Goal: Transaction & Acquisition: Purchase product/service

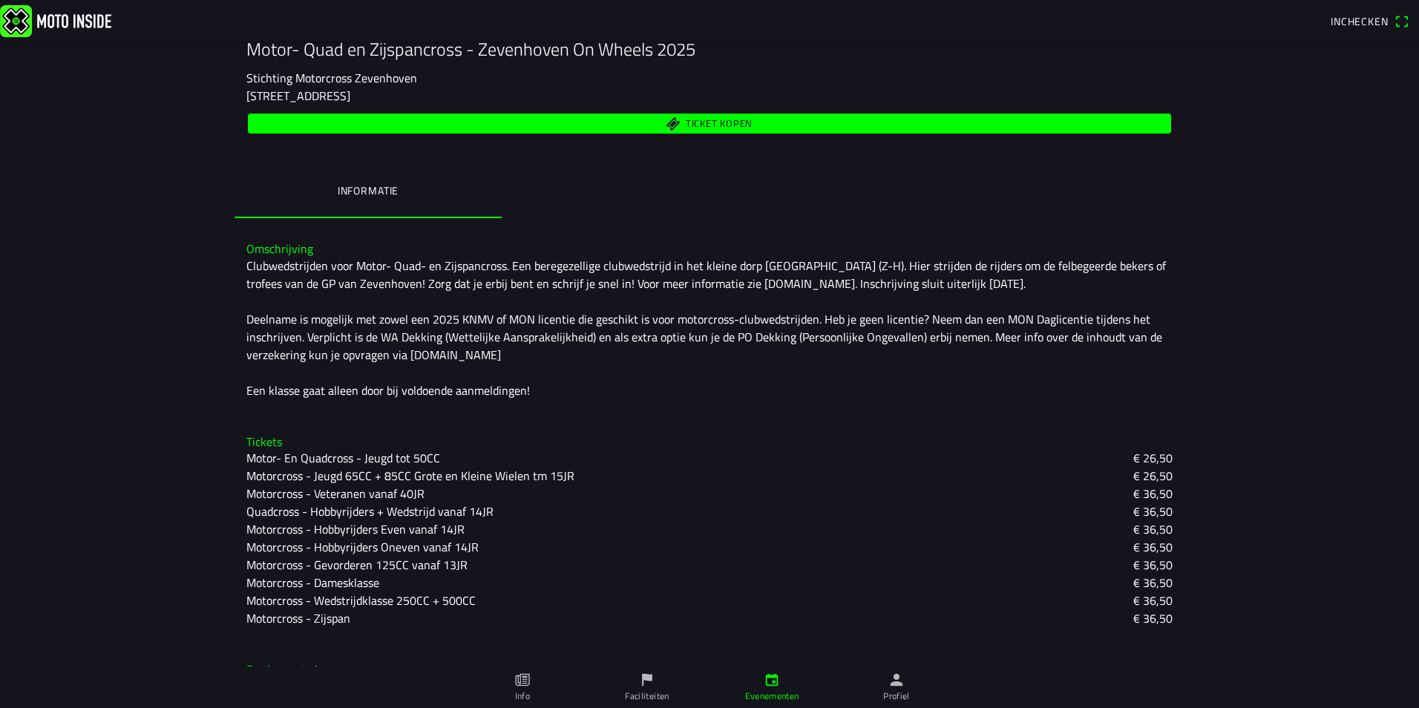
scroll to position [299, 0]
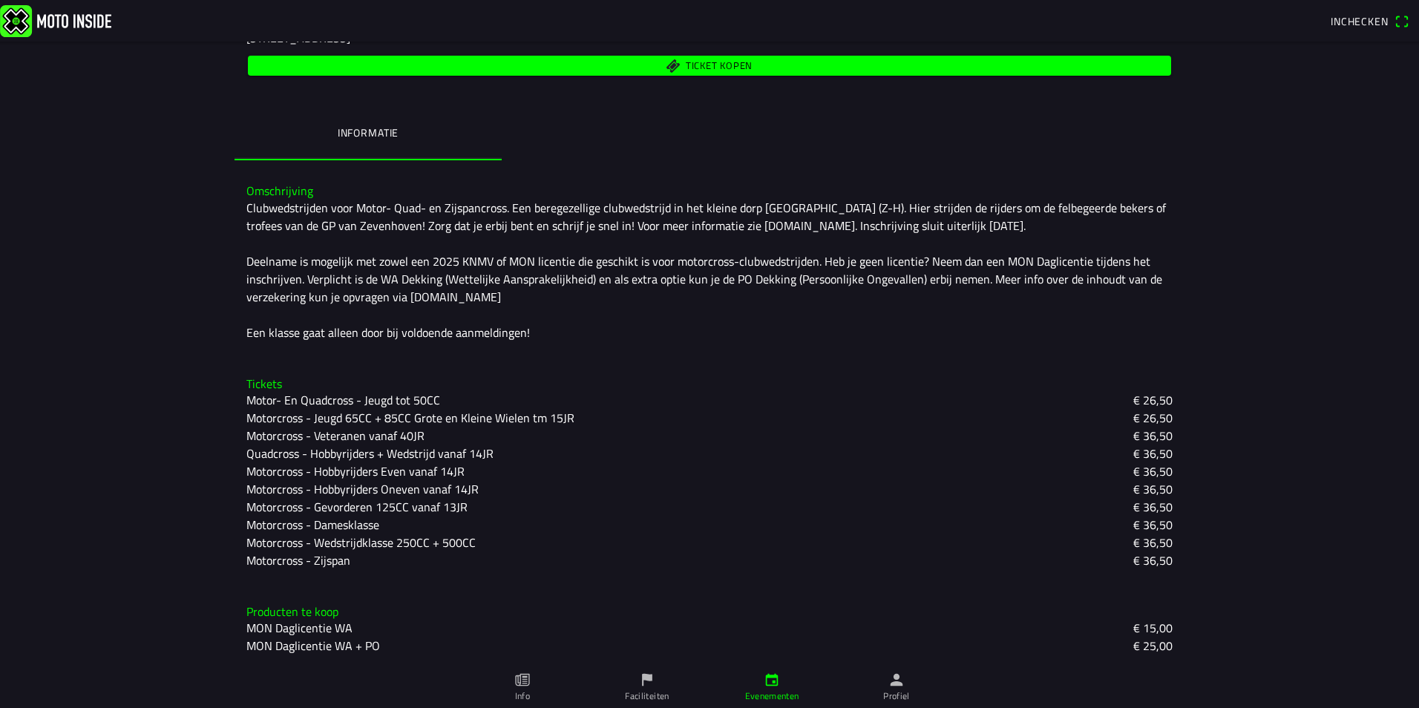
click at [788, 75] on span "Ticket kopen" at bounding box center [710, 66] width 906 height 20
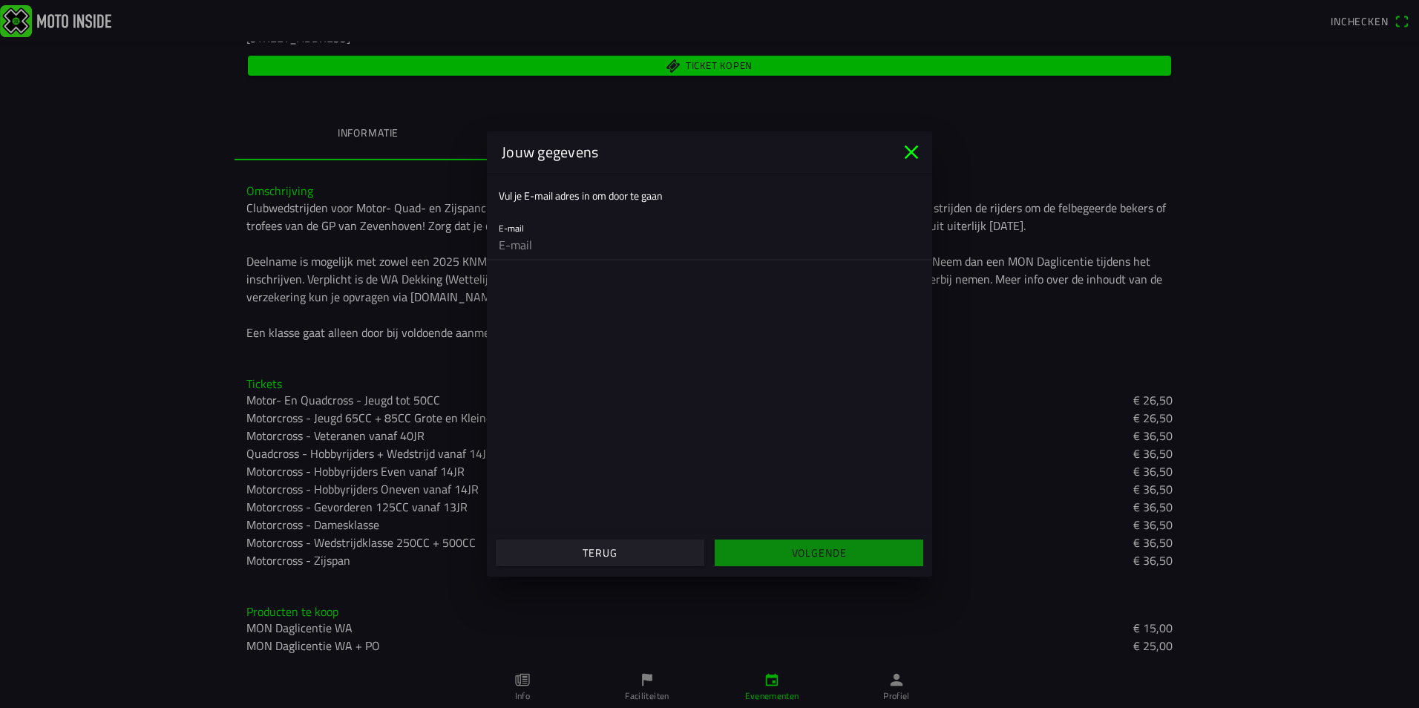
click at [646, 252] on input "email" at bounding box center [709, 245] width 421 height 30
type input "[EMAIL_ADDRESS][DOMAIN_NAME]"
click at [0, 0] on slot "Volgende" at bounding box center [0, 0] width 0 height 0
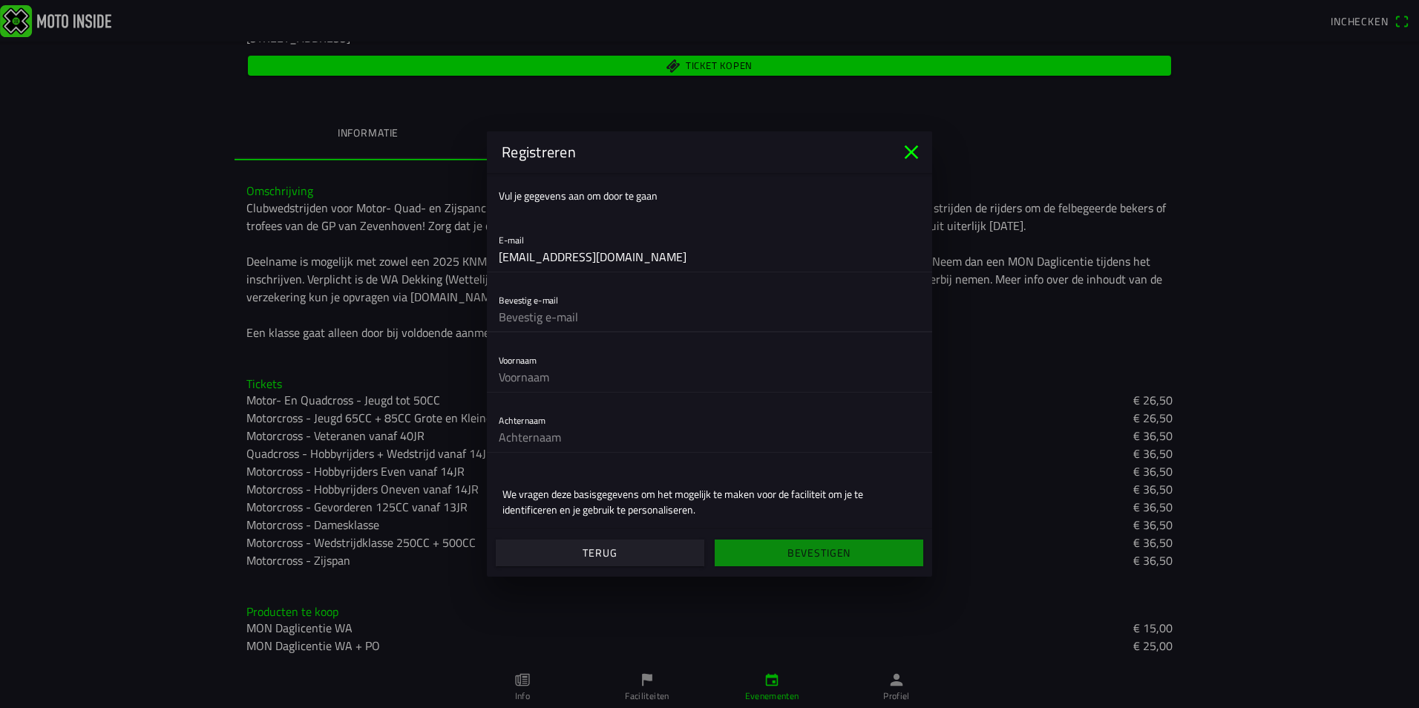
click at [555, 323] on input "text" at bounding box center [709, 317] width 421 height 30
type input "[EMAIL_ADDRESS][DOMAIN_NAME]"
type input "[PERSON_NAME]"
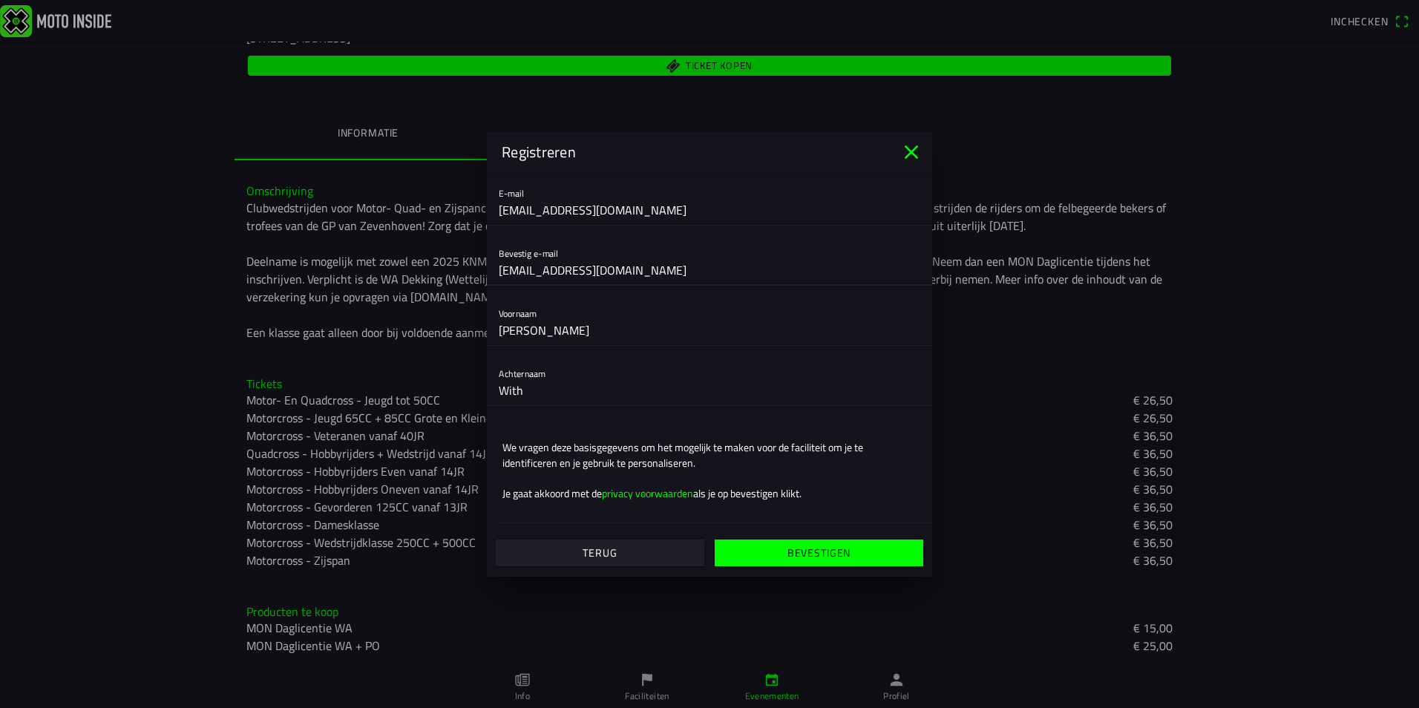
click at [499, 391] on input "With" at bounding box center [709, 390] width 421 height 30
type input "de With"
click at [0, 0] on slot "Bevestigen" at bounding box center [0, 0] width 0 height 0
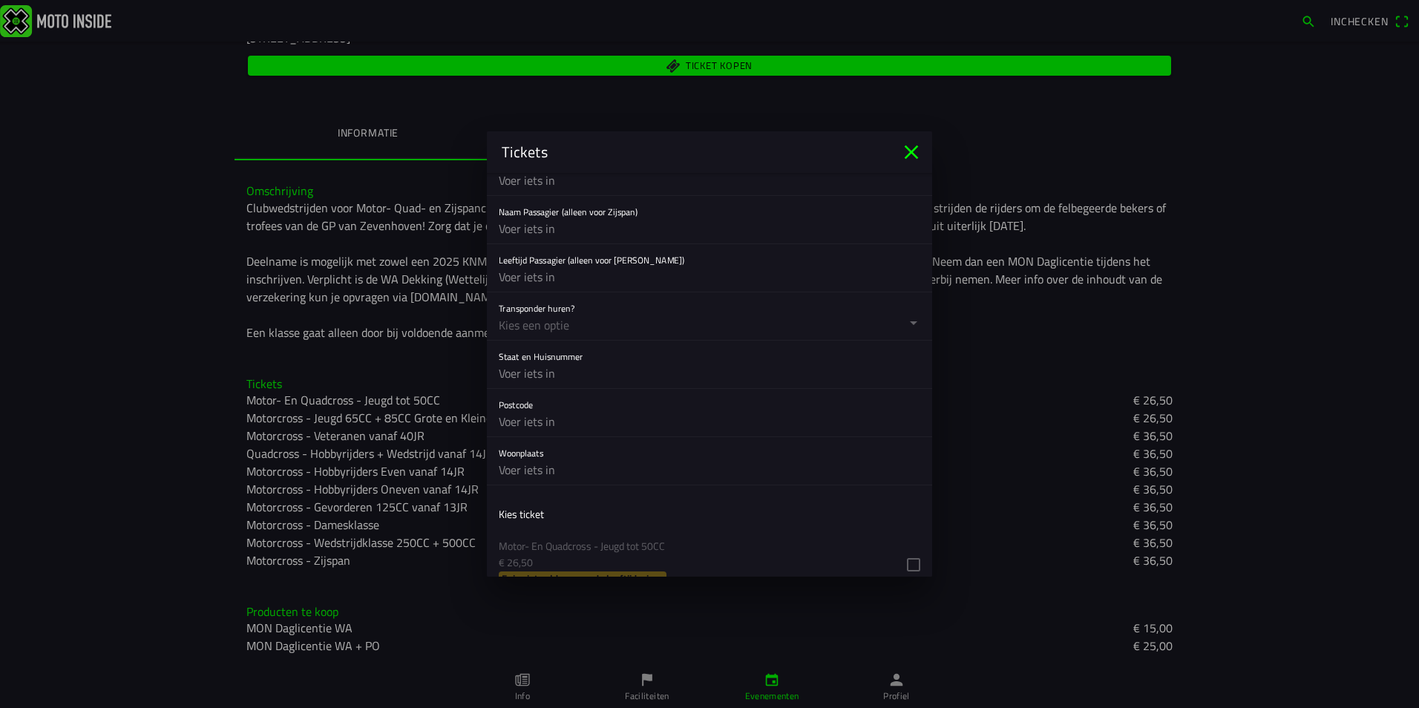
scroll to position [779, 0]
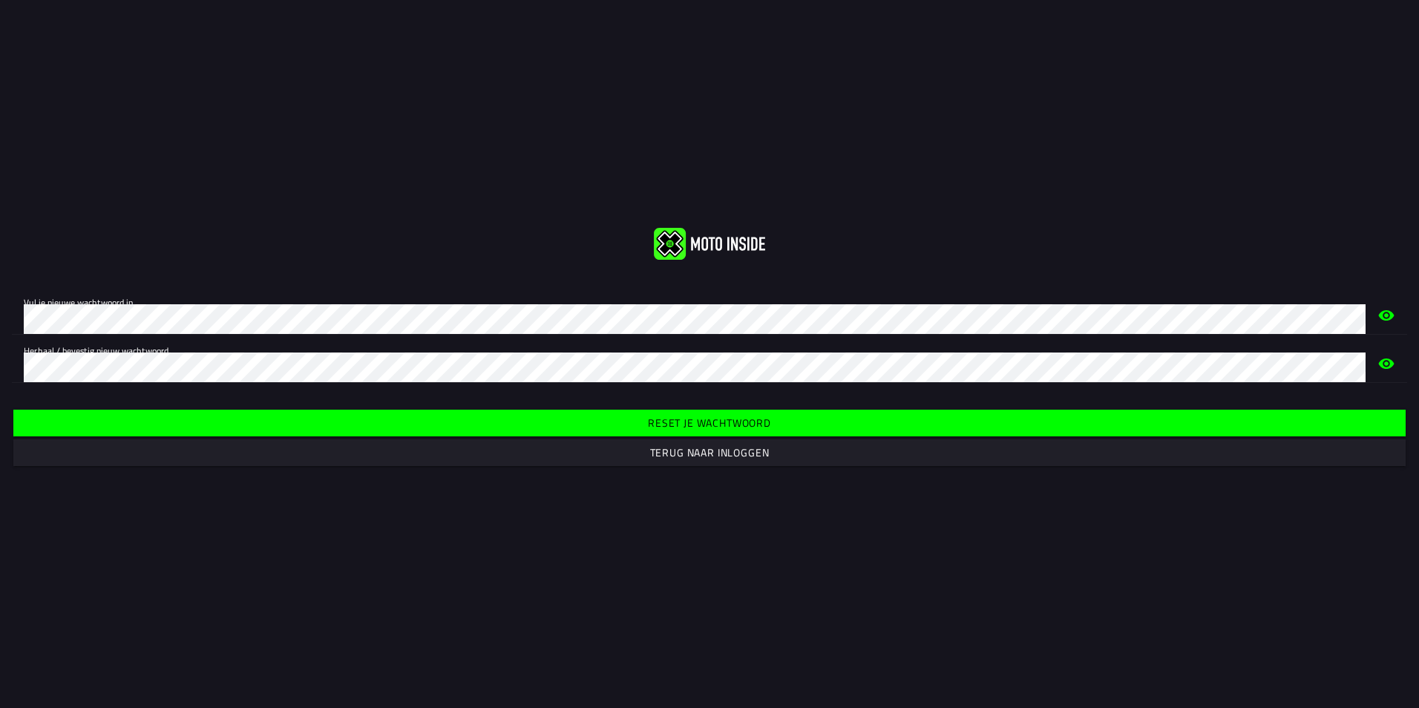
click at [1386, 363] on icon "eye" at bounding box center [1387, 363] width 16 height 10
click at [1386, 363] on icon "eye" at bounding box center [1386, 363] width 18 height 47
click at [1386, 363] on icon "eye" at bounding box center [1387, 363] width 16 height 10
click at [0, 372] on html "Vul je nieuwe wachtwoord in. Herhaal / bevestig nieuw wachtwoord. Reset je wach…" at bounding box center [709, 354] width 1419 height 708
click at [0, 0] on slot "Reset je wachtwoord" at bounding box center [0, 0] width 0 height 0
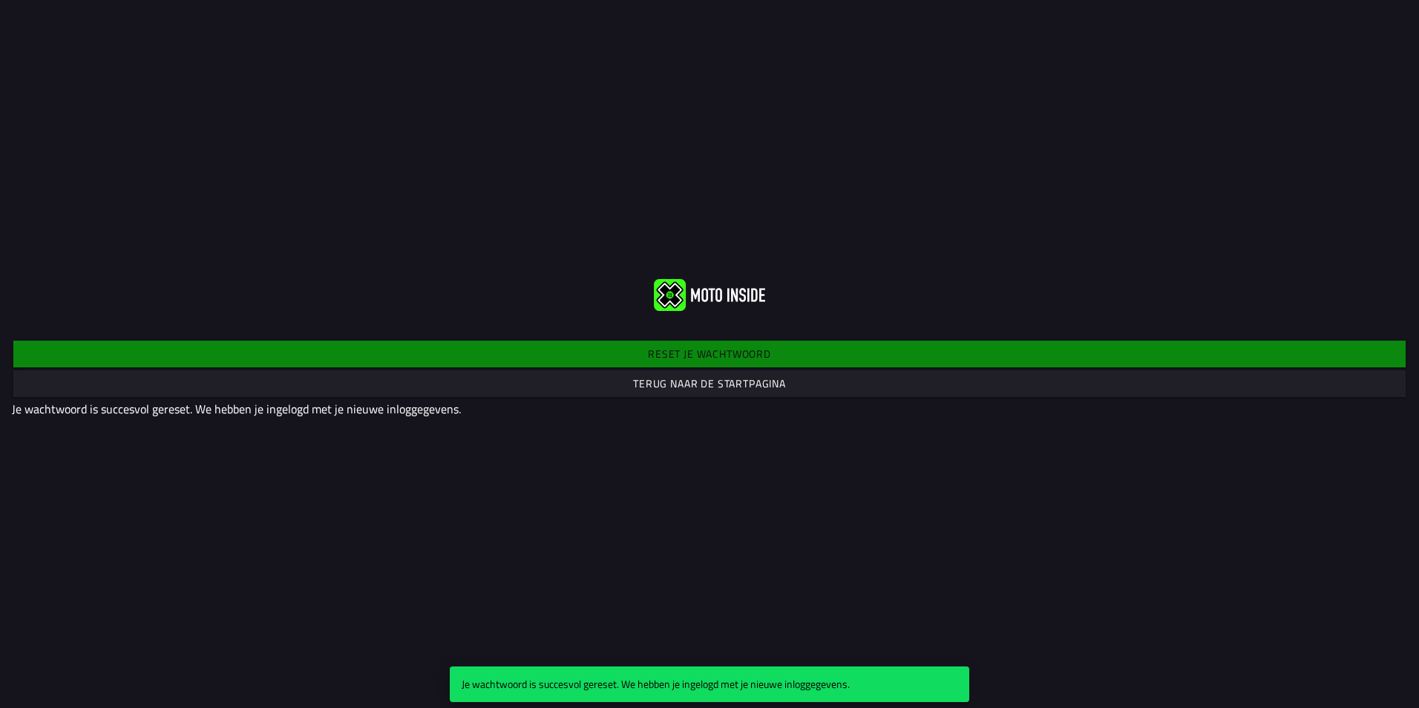
click at [0, 0] on slot "Terug naar de startpagina" at bounding box center [0, 0] width 0 height 0
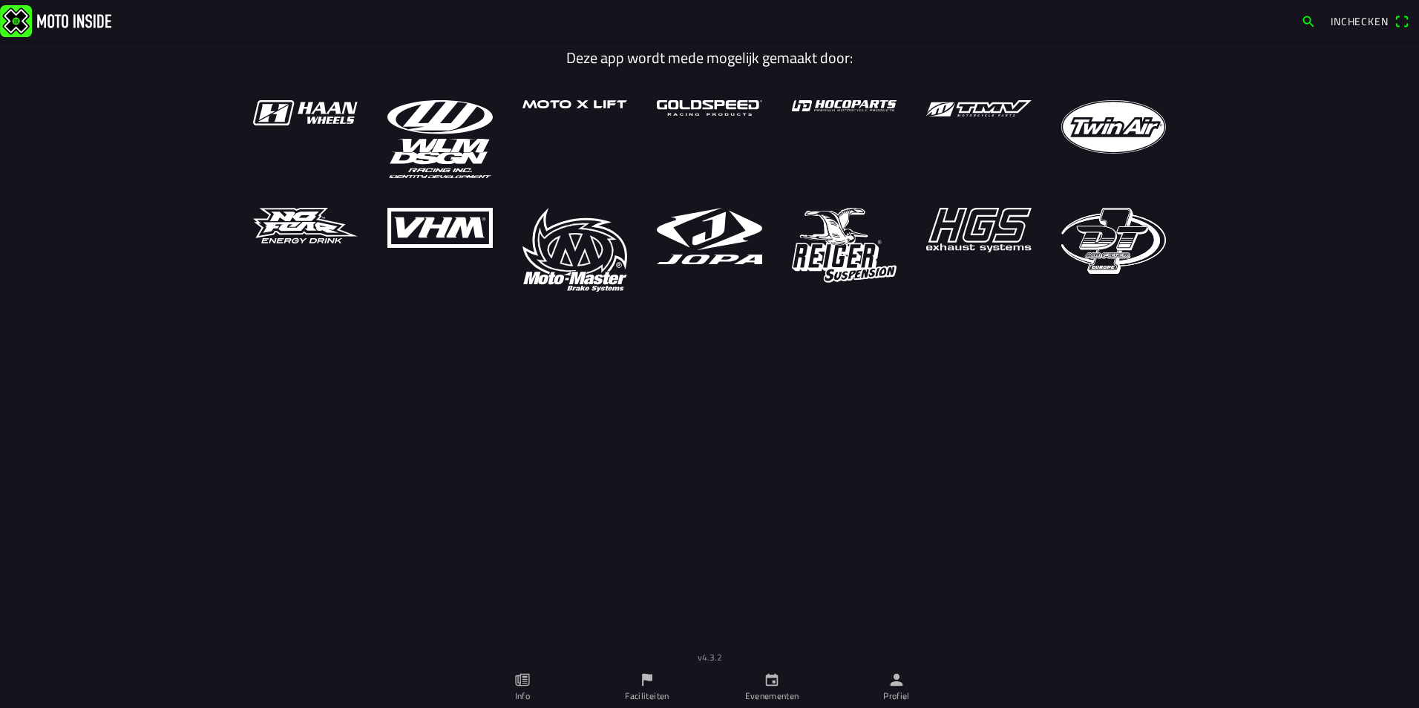
click at [1341, 22] on span "Inchecken" at bounding box center [1359, 21] width 58 height 16
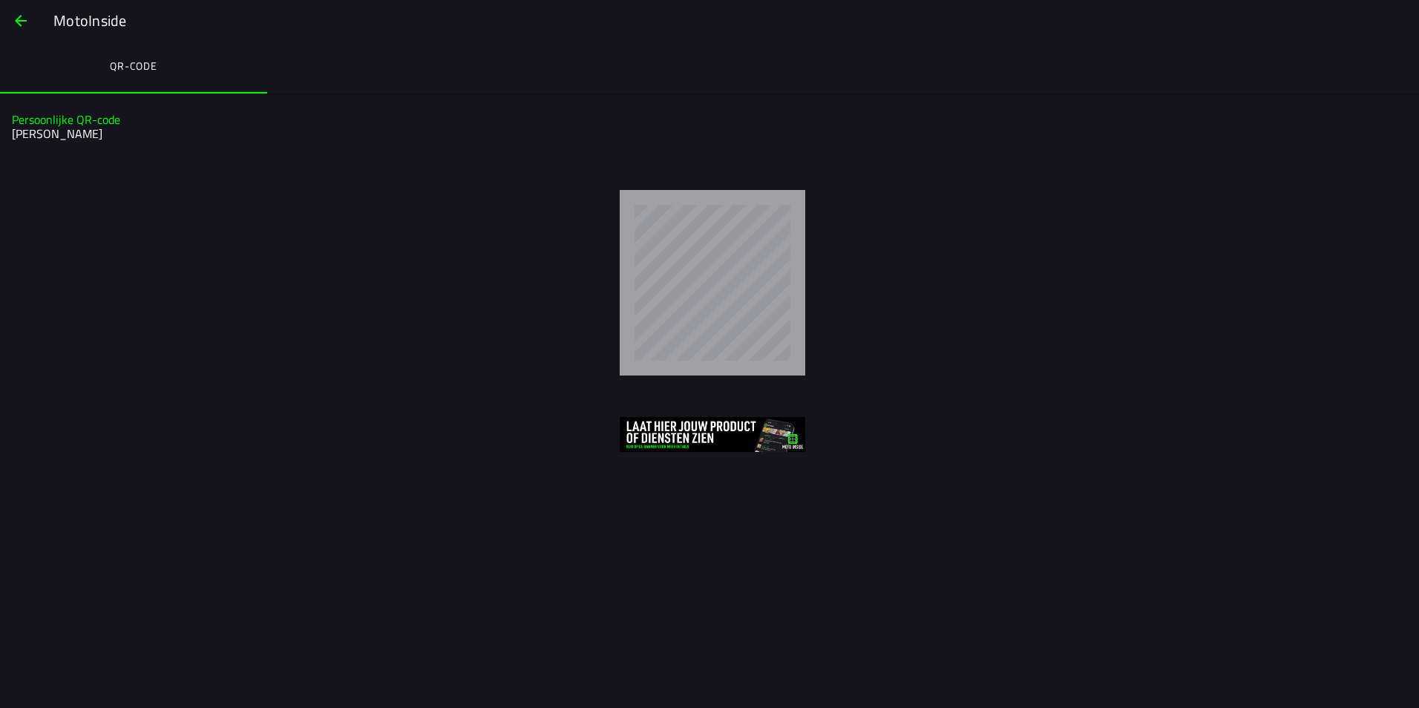
click at [8, 20] on button "button" at bounding box center [21, 21] width 36 height 36
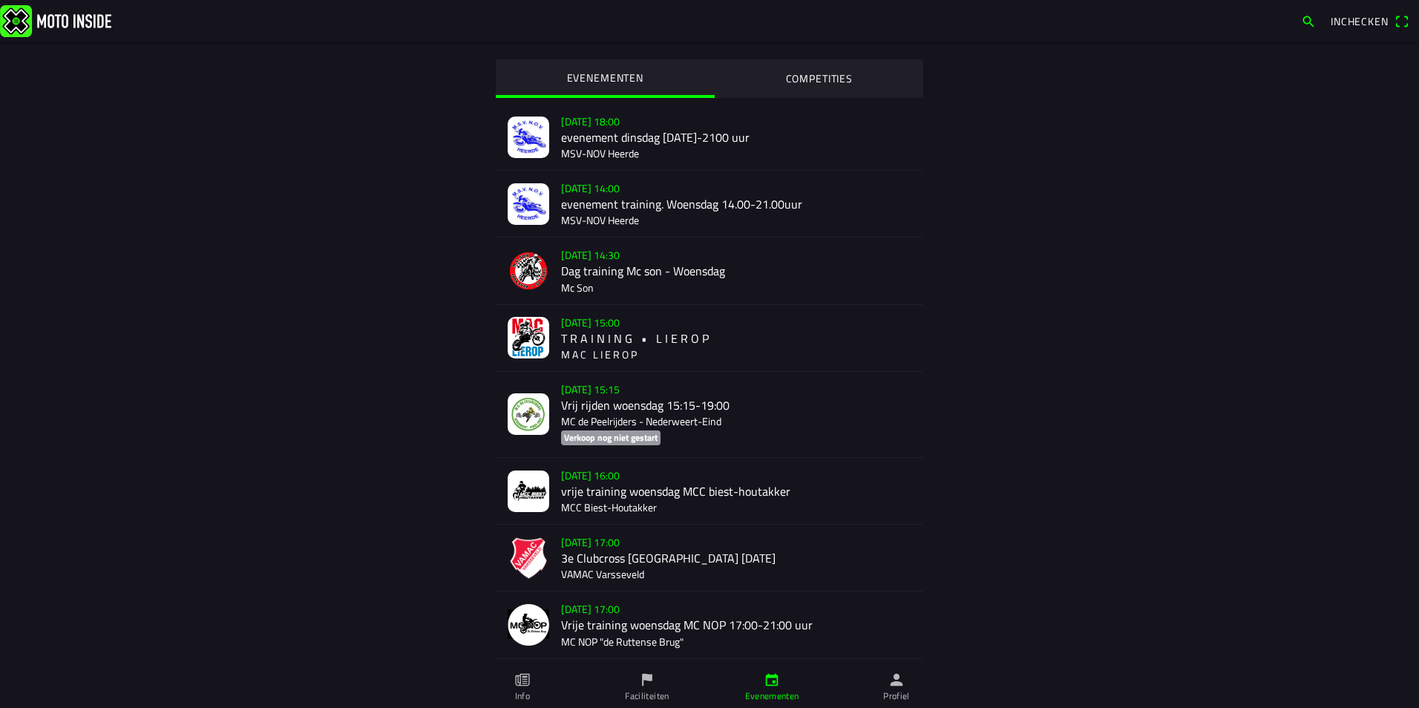
click at [1306, 22] on span "button" at bounding box center [1308, 22] width 15 height 24
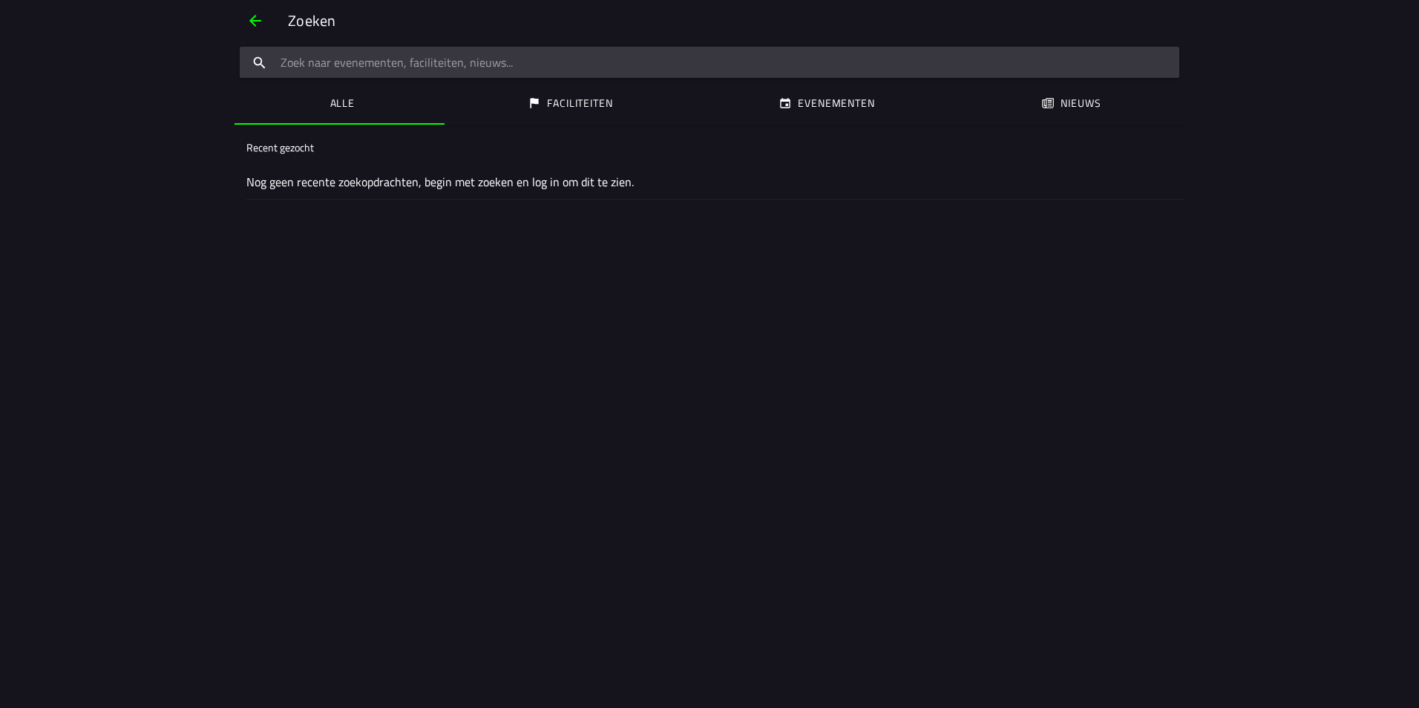
click at [1011, 68] on input "search text" at bounding box center [709, 62] width 939 height 31
type input "wheels"
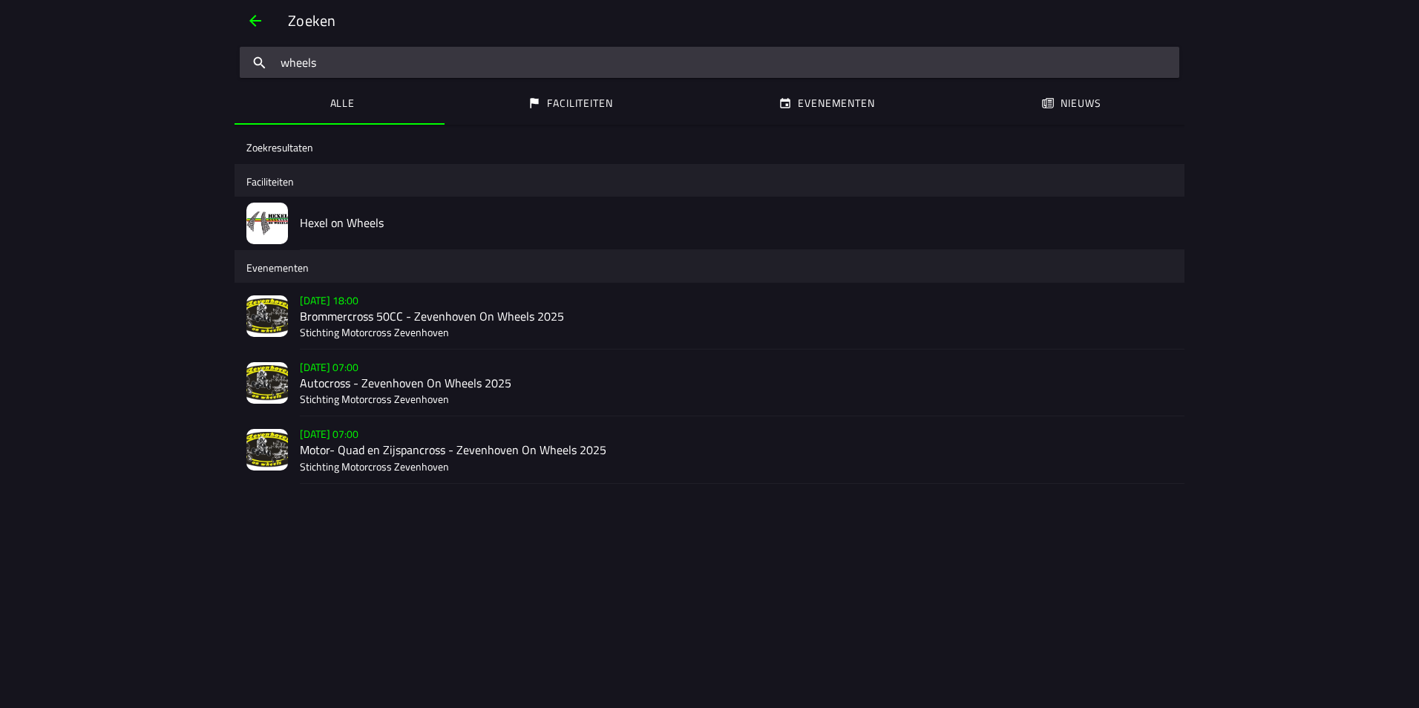
click at [473, 451] on h2 "Motor- Quad en Zijspancross - Zevenhoven On Wheels 2025" at bounding box center [736, 450] width 873 height 14
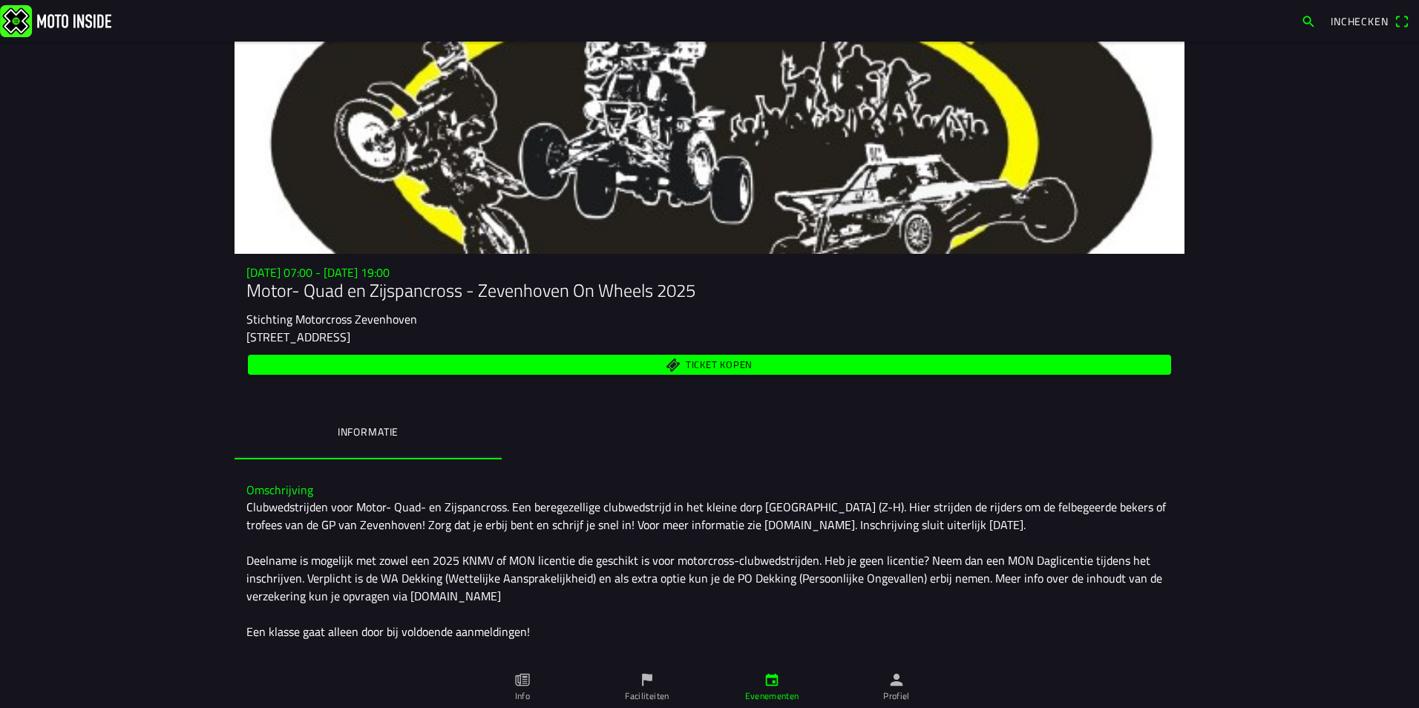
click at [640, 370] on span "Ticket kopen" at bounding box center [710, 365] width 906 height 20
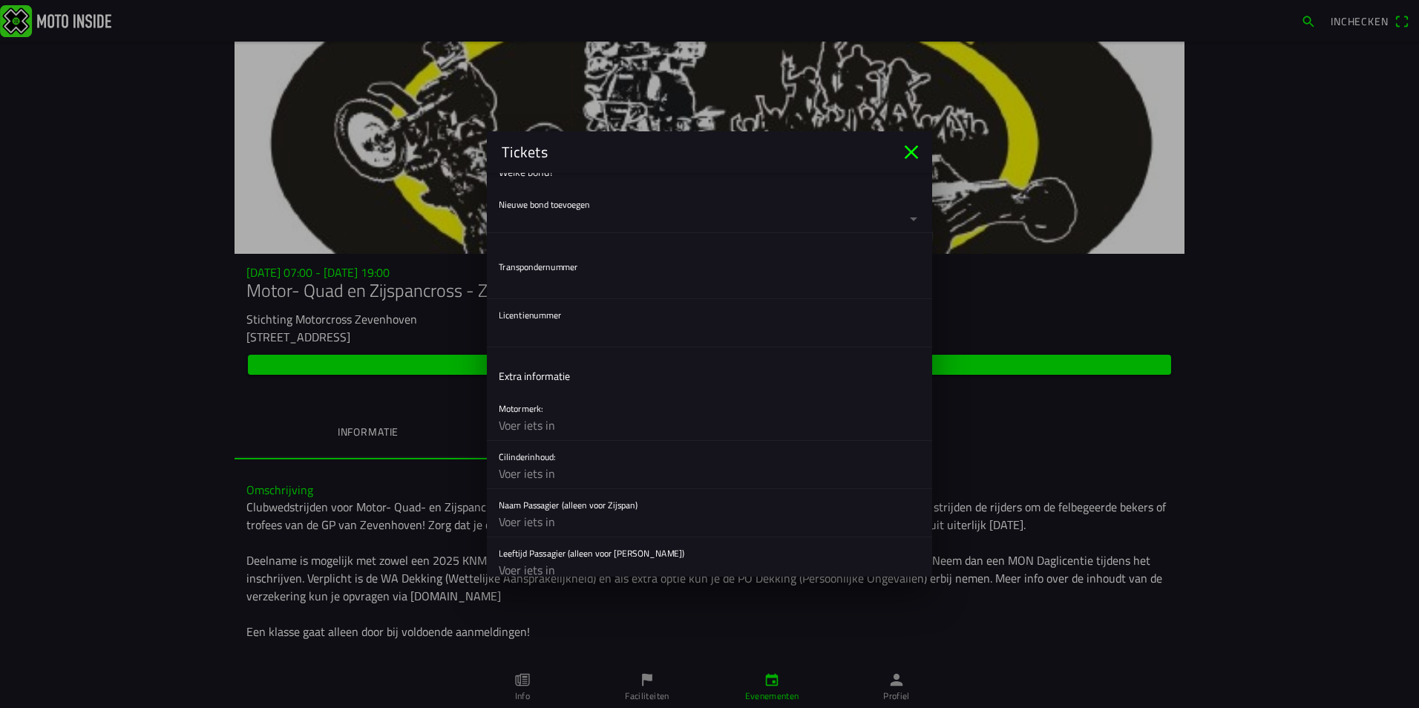
scroll to position [480, 0]
click at [586, 334] on input "text" at bounding box center [709, 333] width 421 height 30
